Goal: Transaction & Acquisition: Purchase product/service

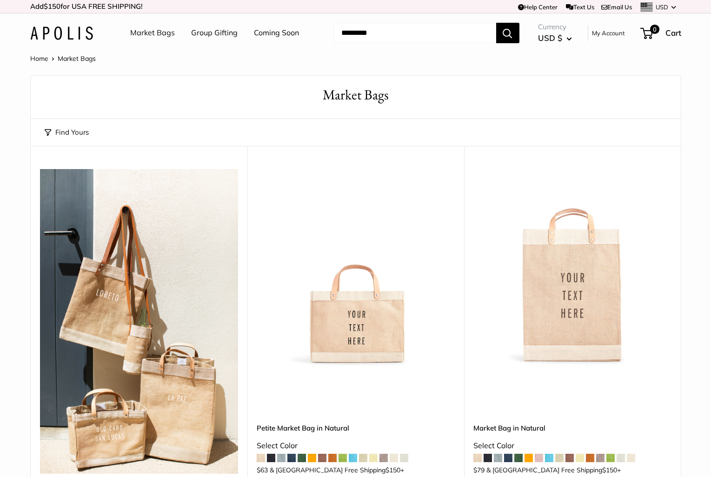
click at [0, 0] on img at bounding box center [0, 0] width 0 height 0
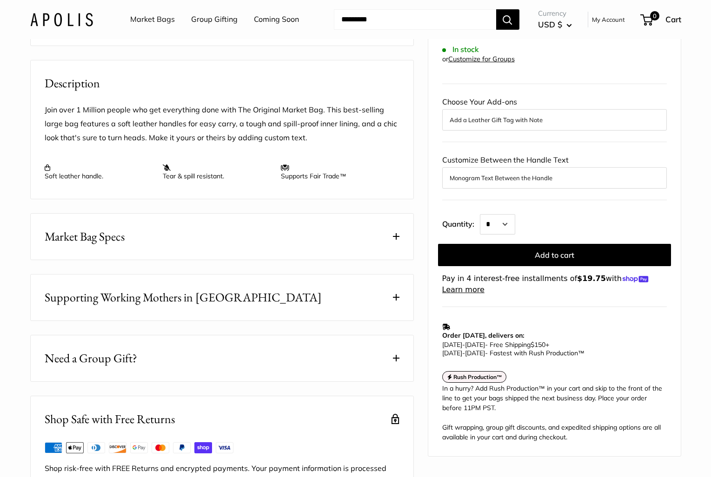
scroll to position [379, 0]
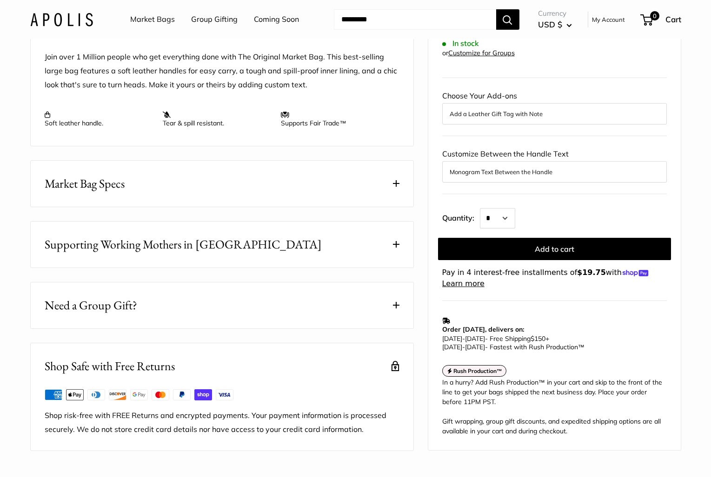
click at [233, 254] on span "Supporting Working Mothers in Bangladesh" at bounding box center [183, 245] width 277 height 18
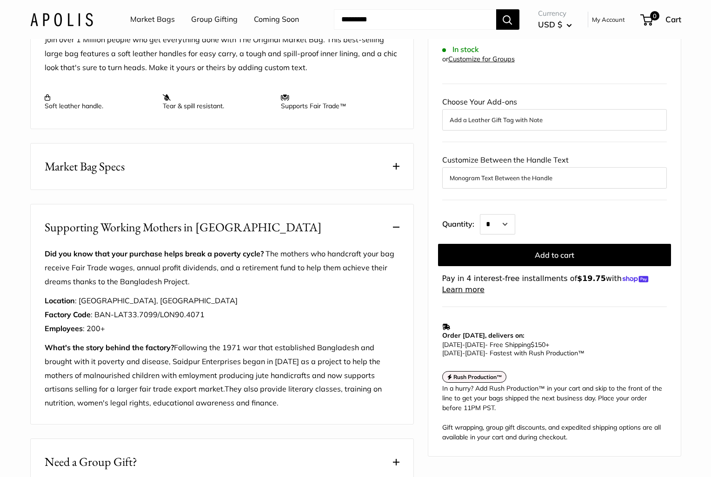
scroll to position [398, 0]
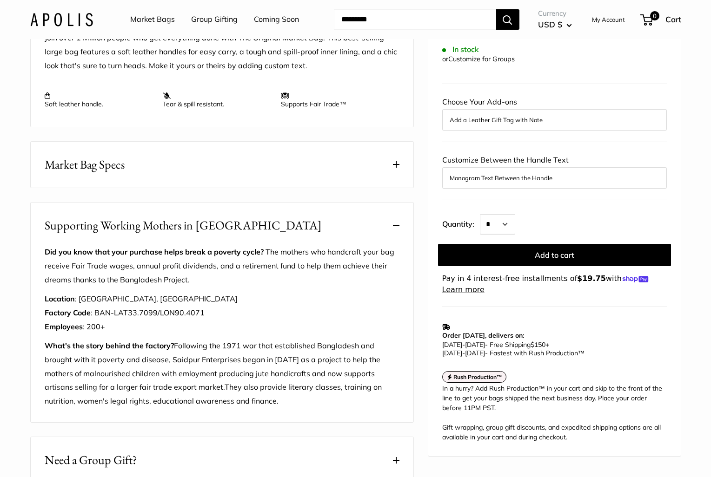
click at [147, 172] on button "Market Bag Specs" at bounding box center [222, 165] width 383 height 46
